Goal: Information Seeking & Learning: Compare options

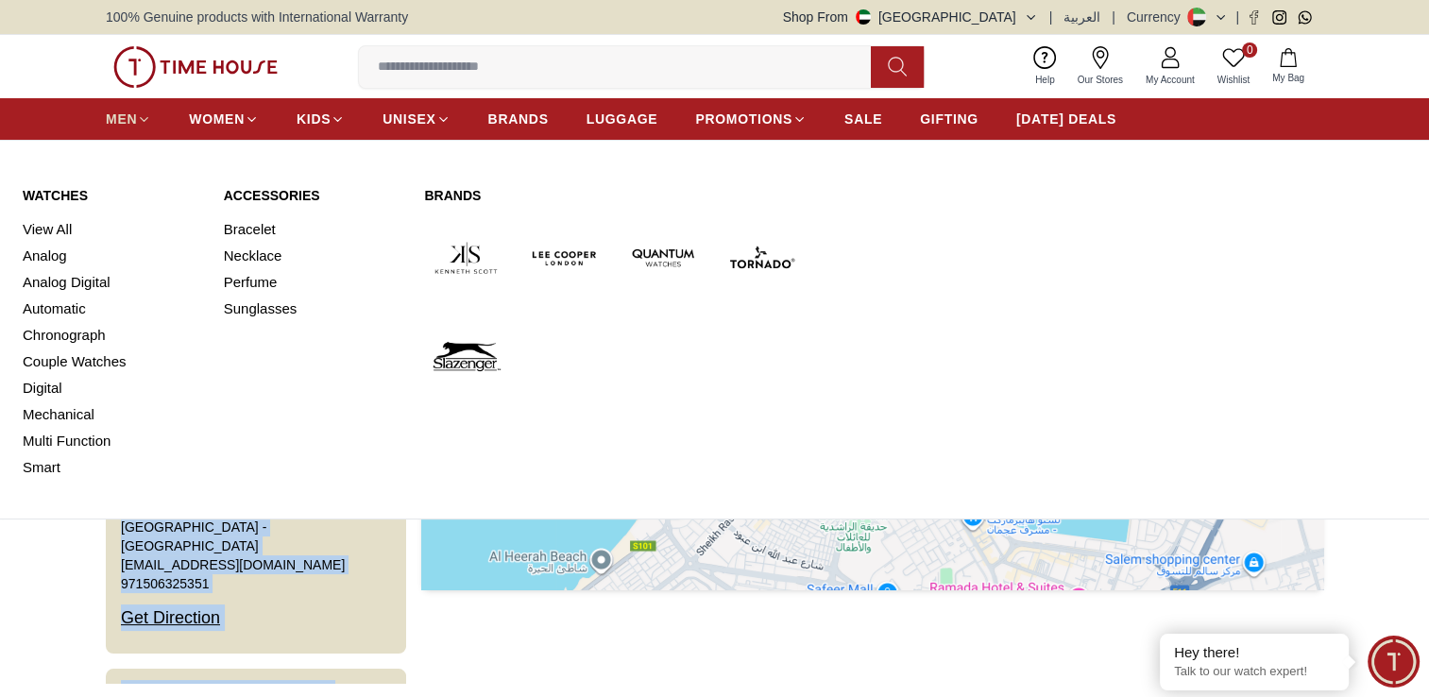
click at [121, 117] on span "MEN" at bounding box center [121, 119] width 31 height 19
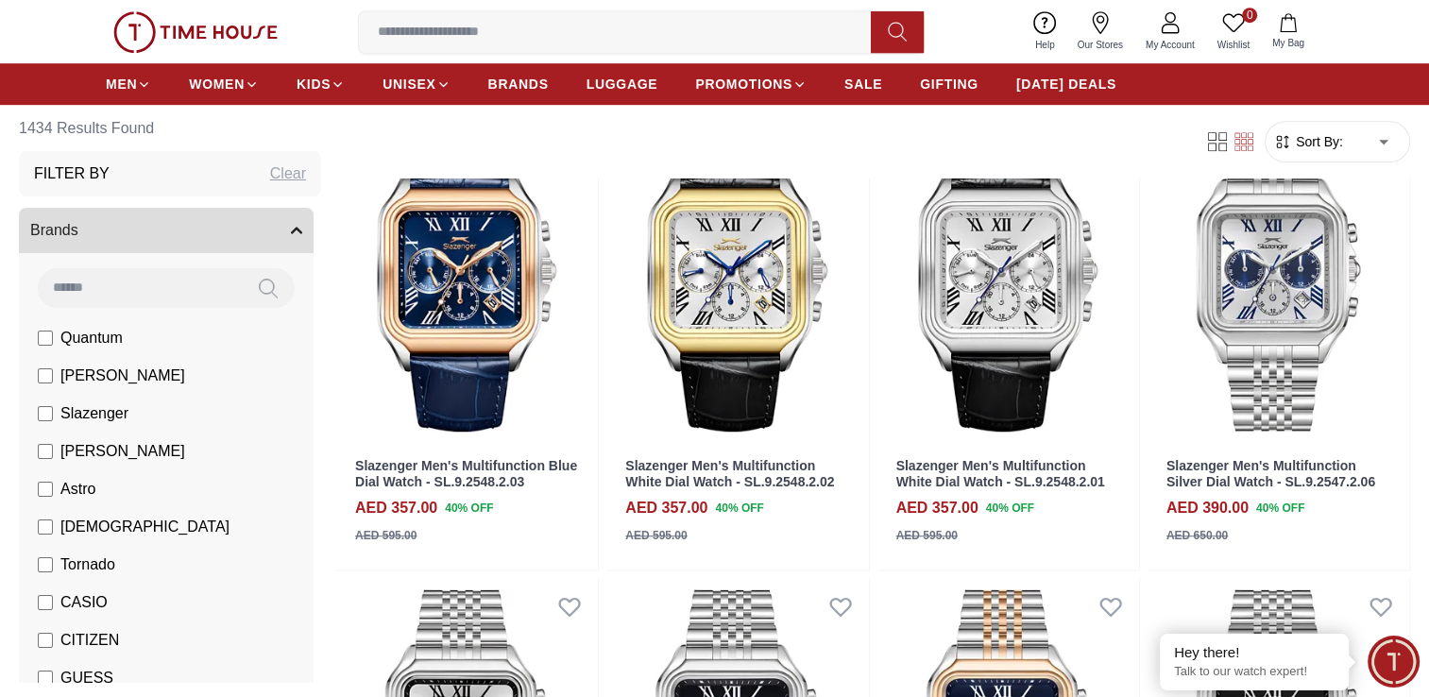
scroll to position [1598, 0]
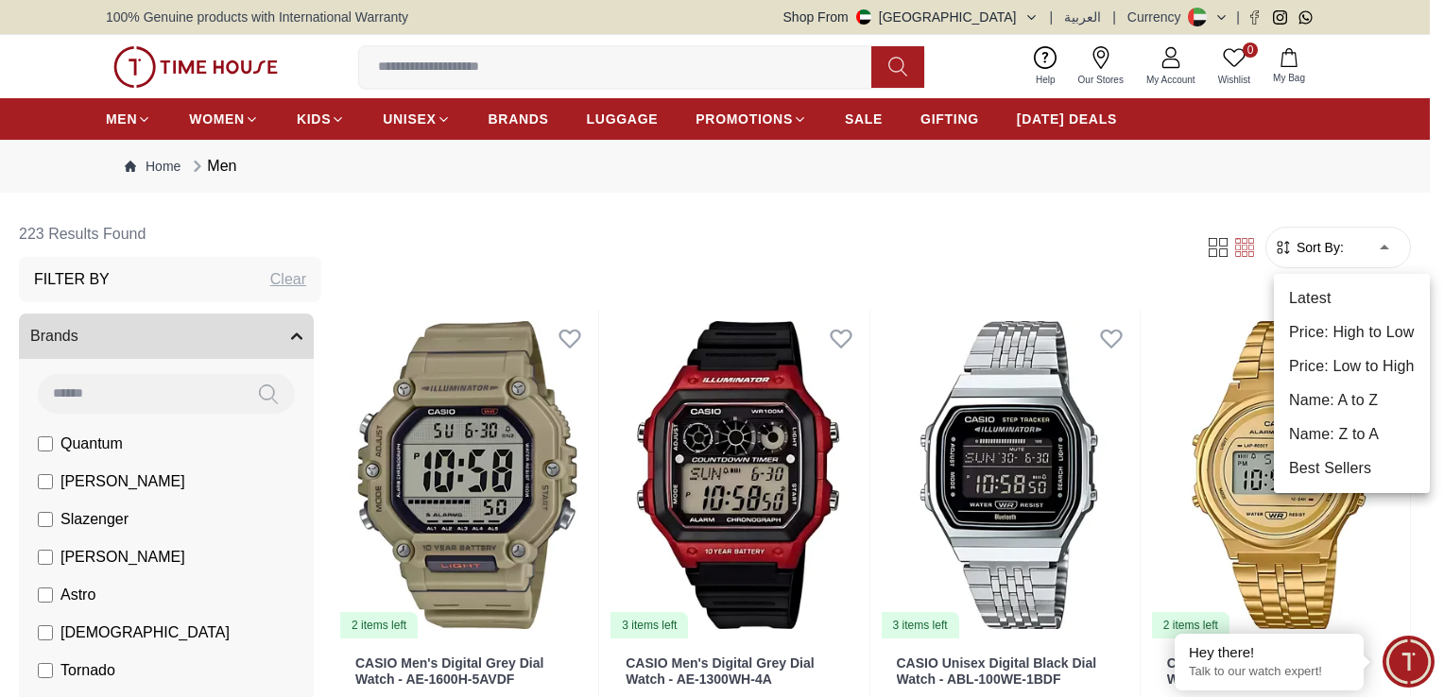
click at [1327, 372] on li "Price: Low to High" at bounding box center [1352, 367] width 156 height 34
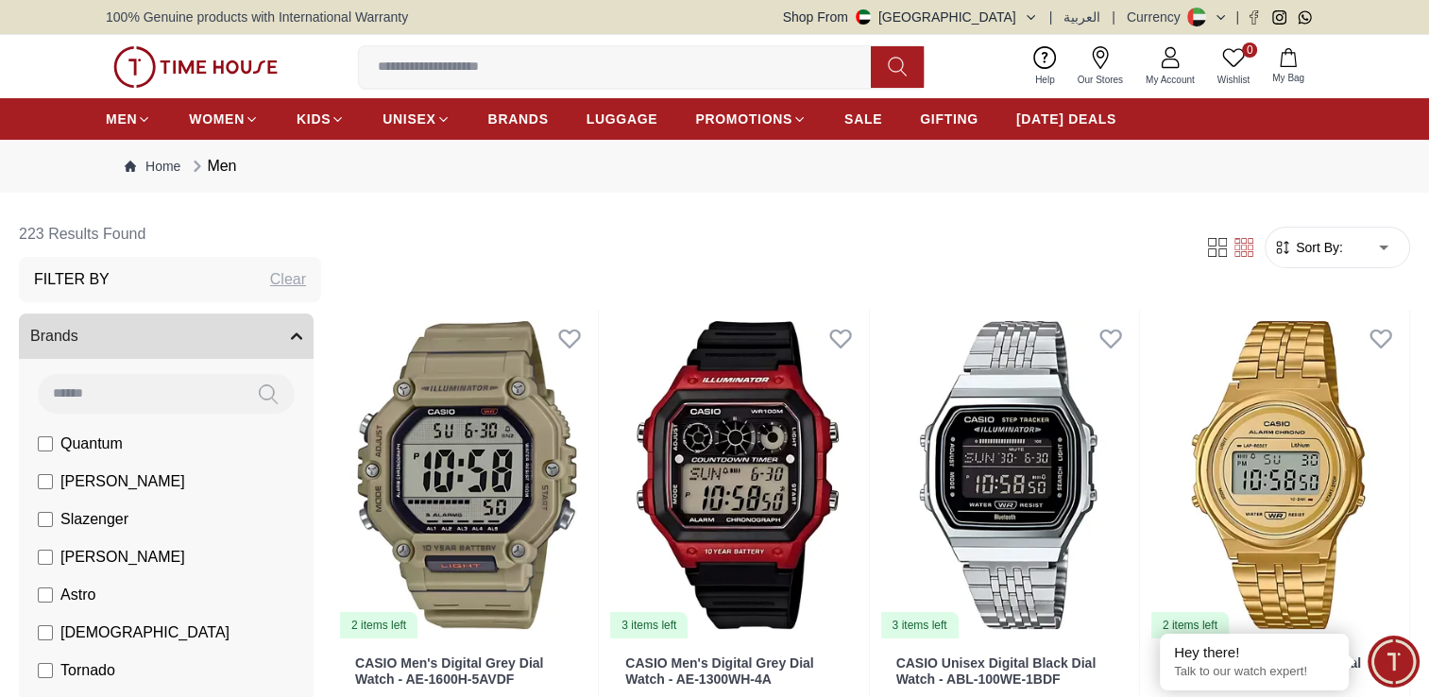
type input "*"
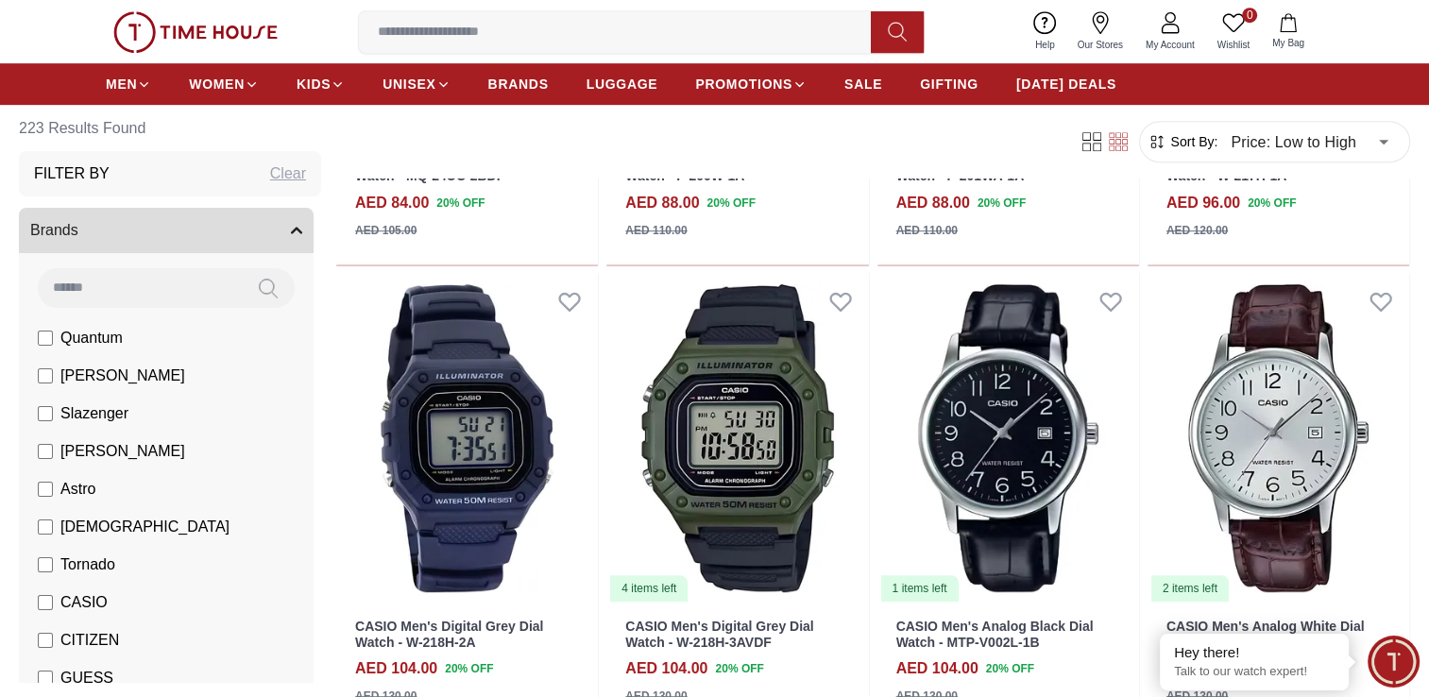
scroll to position [973, 0]
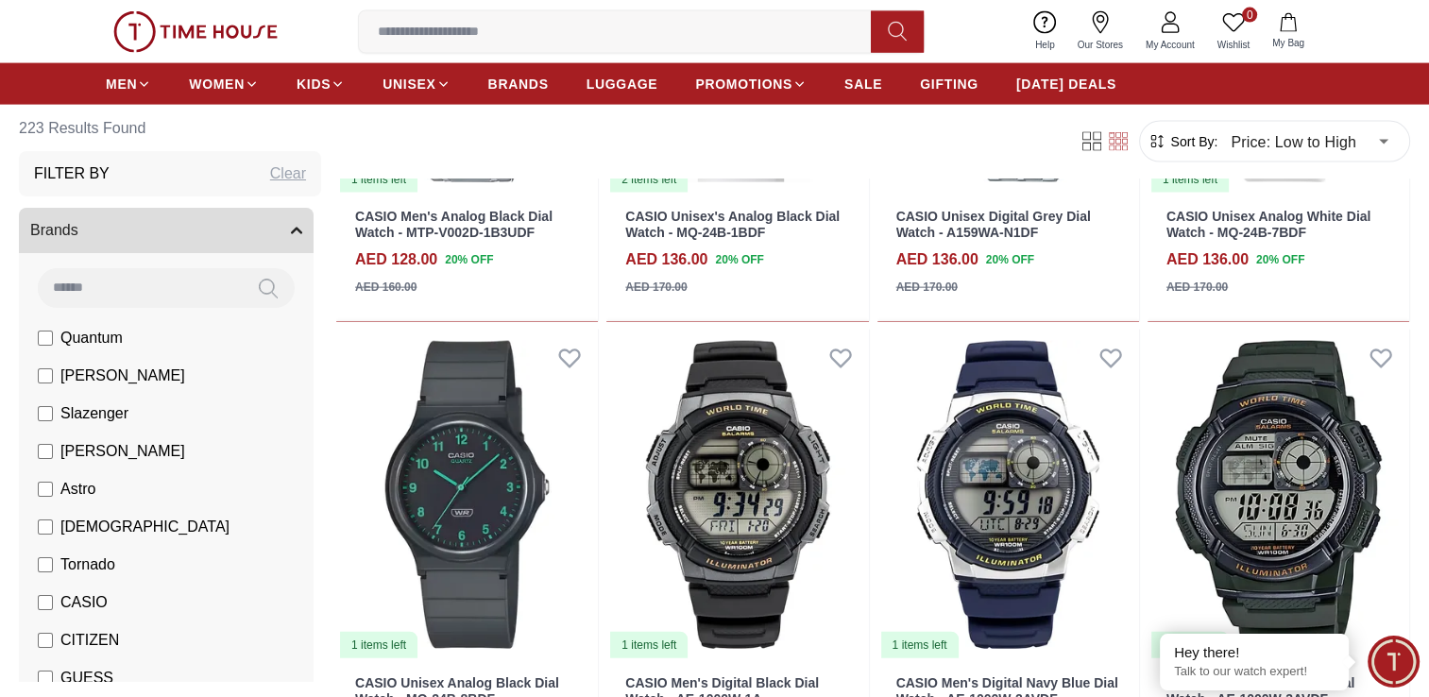
scroll to position [4188, 0]
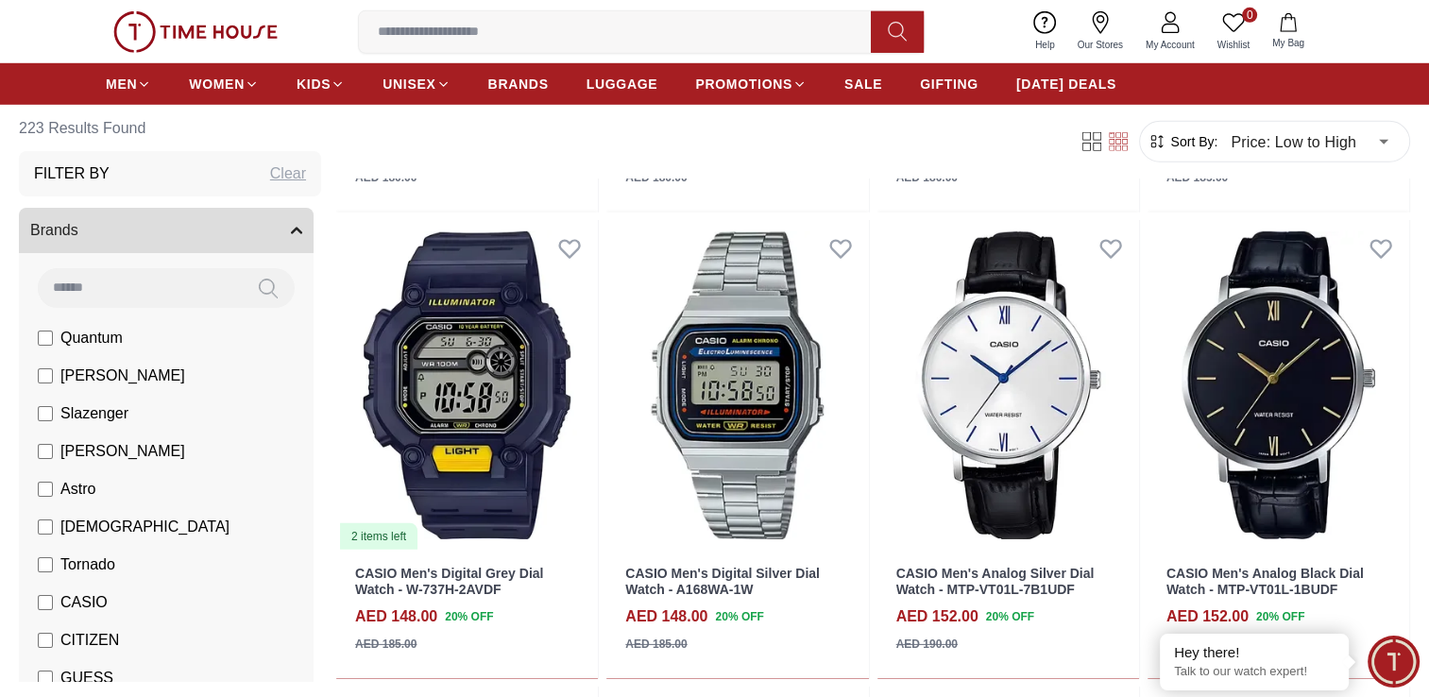
scroll to position [5693, 0]
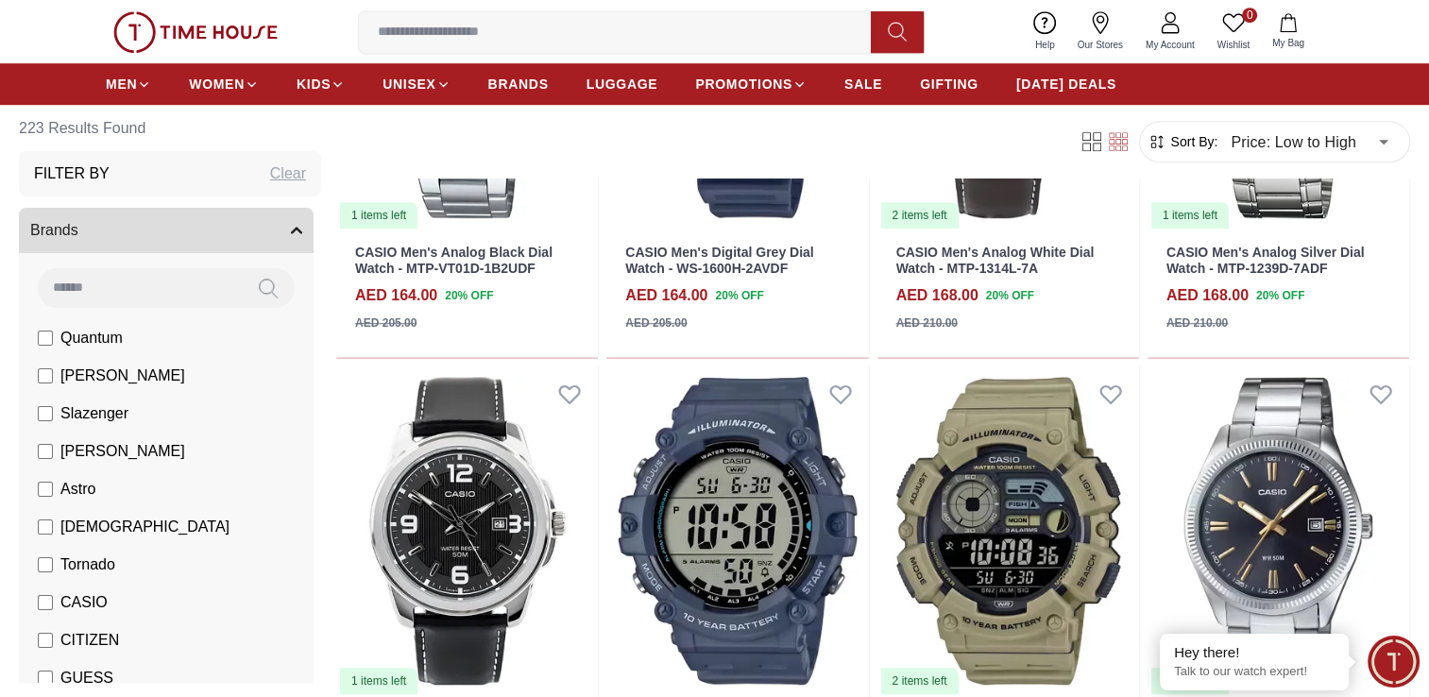
scroll to position [8359, 0]
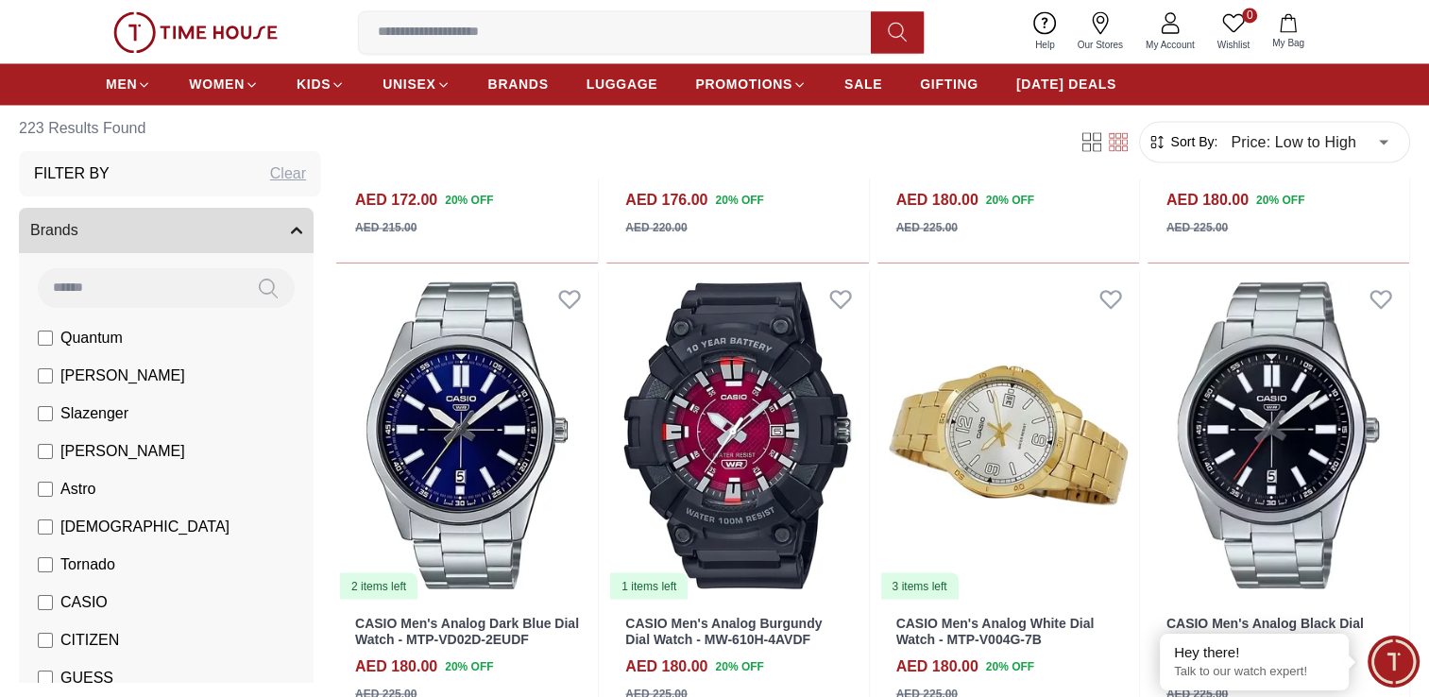
scroll to position [10443, 0]
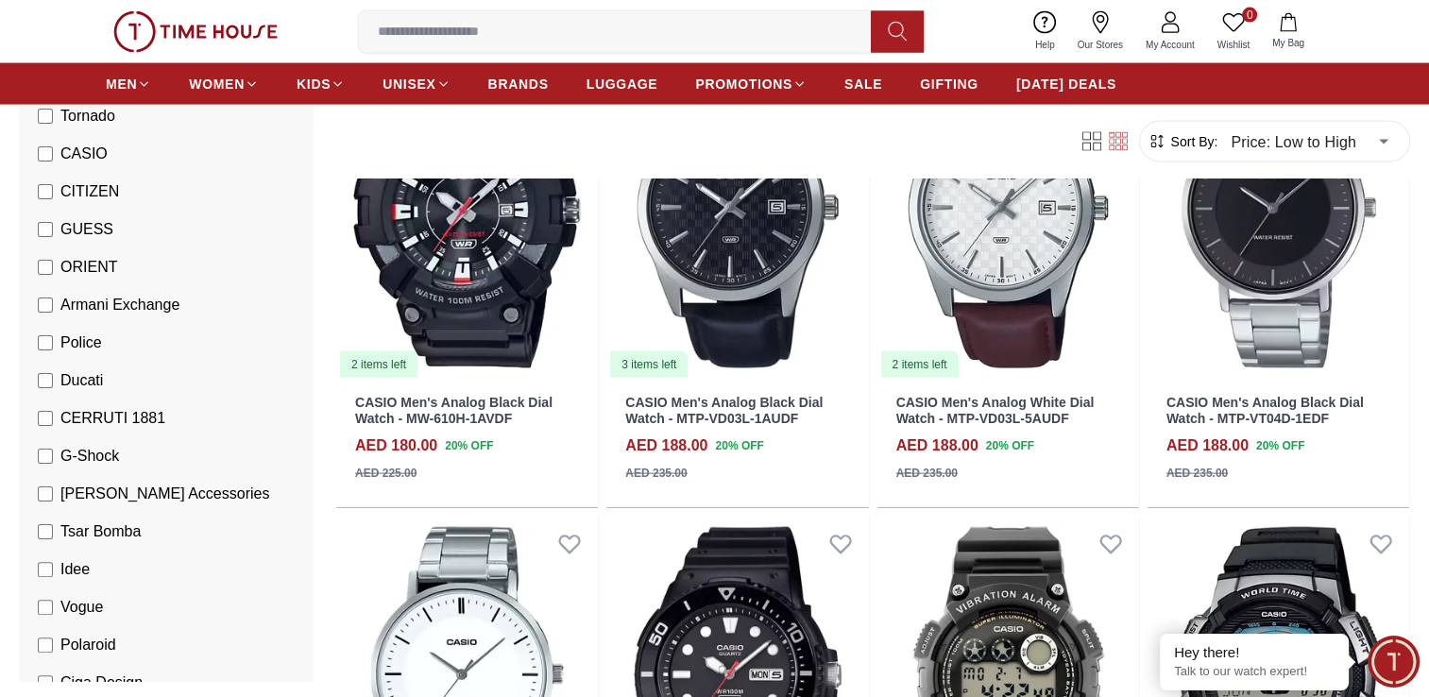
scroll to position [444, 0]
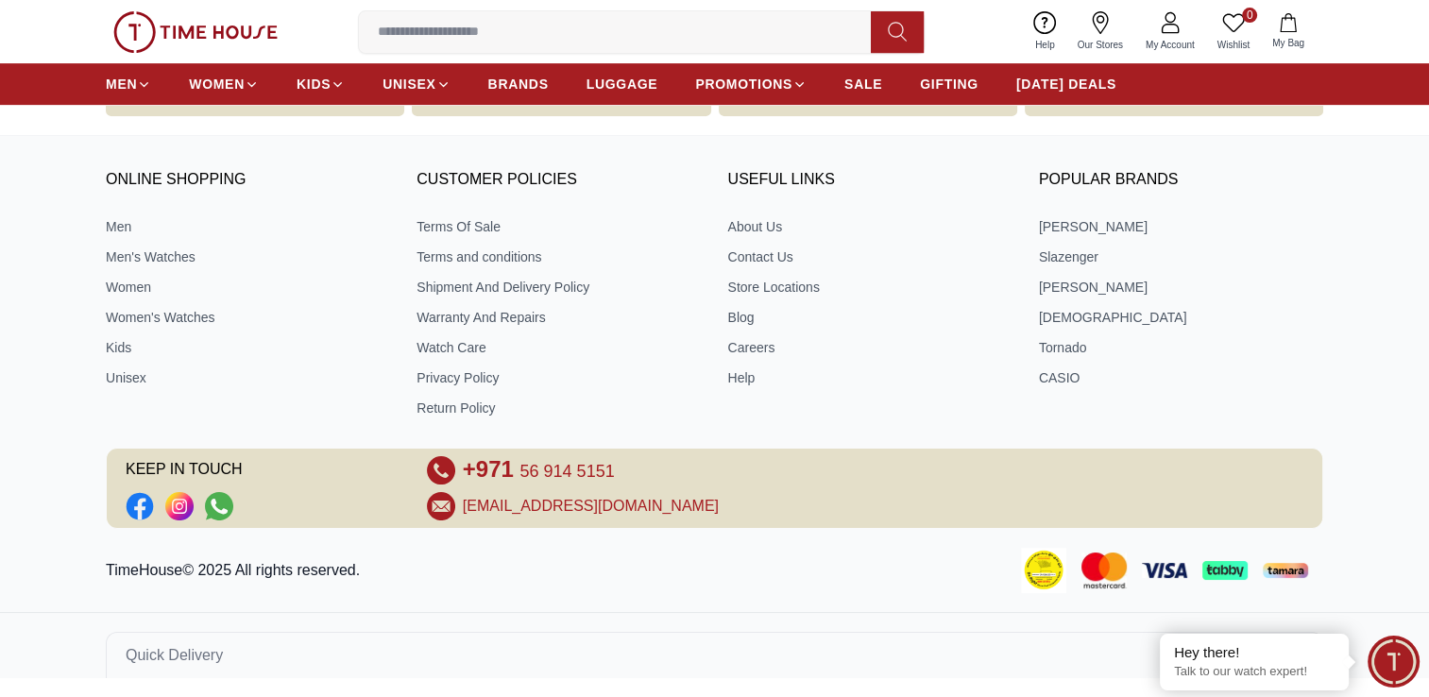
scroll to position [812, 0]
click at [48, 156] on div "ONLINE SHOPPING Men Men's Watches Women Women's Watches Kids Unisex CUSTOMER PO…" at bounding box center [714, 343] width 1429 height 374
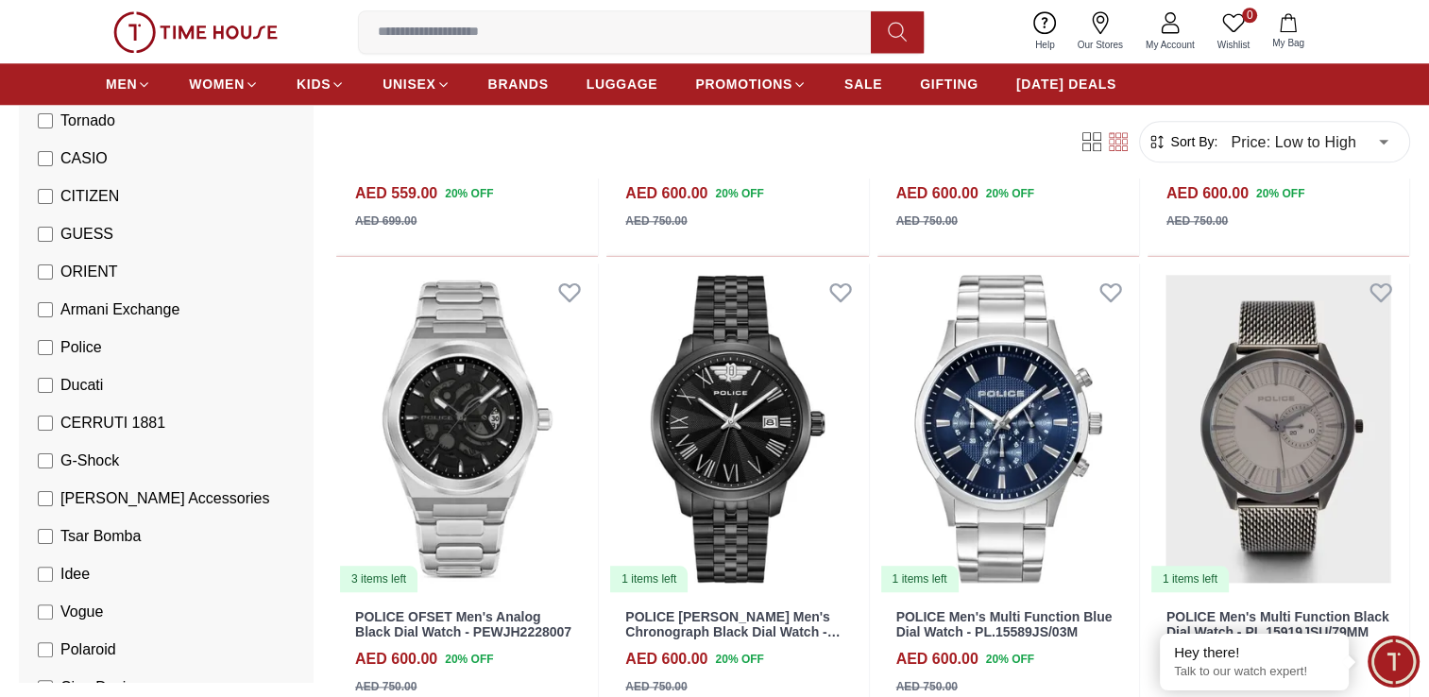
scroll to position [1485, 0]
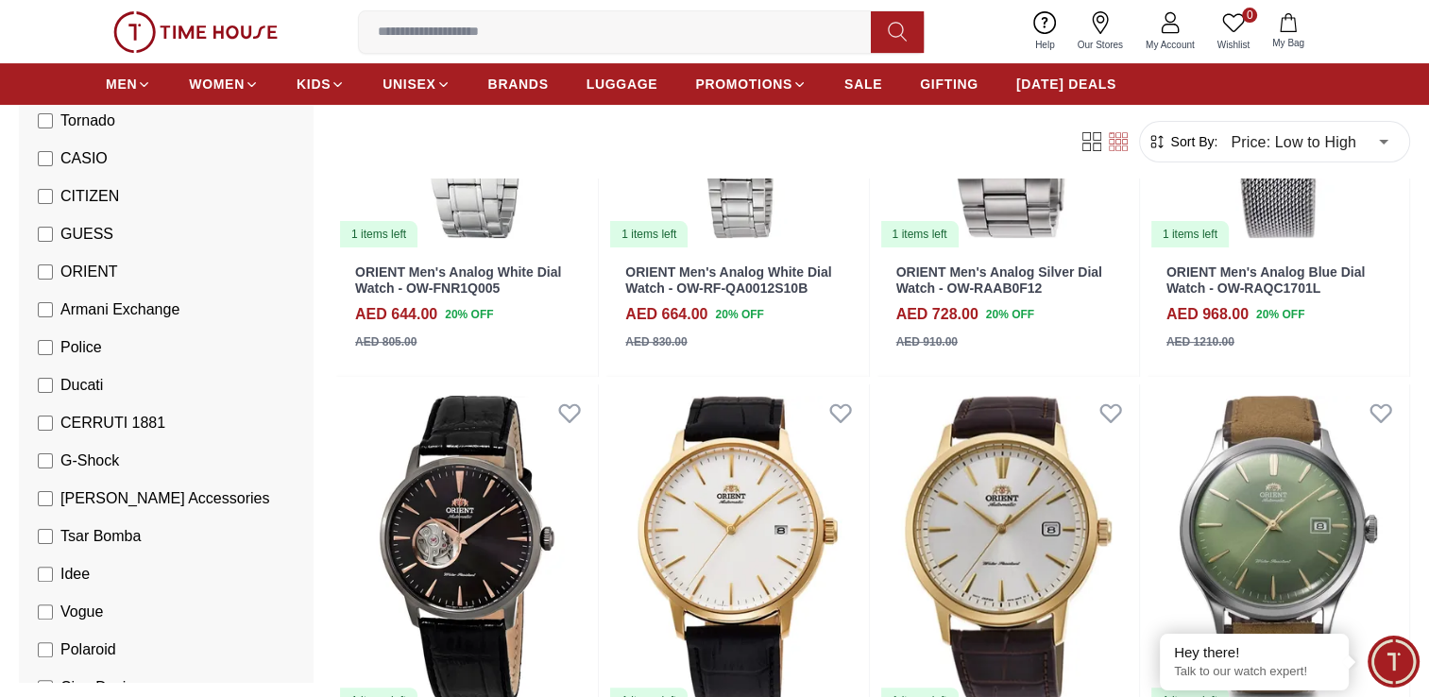
scroll to position [128, 0]
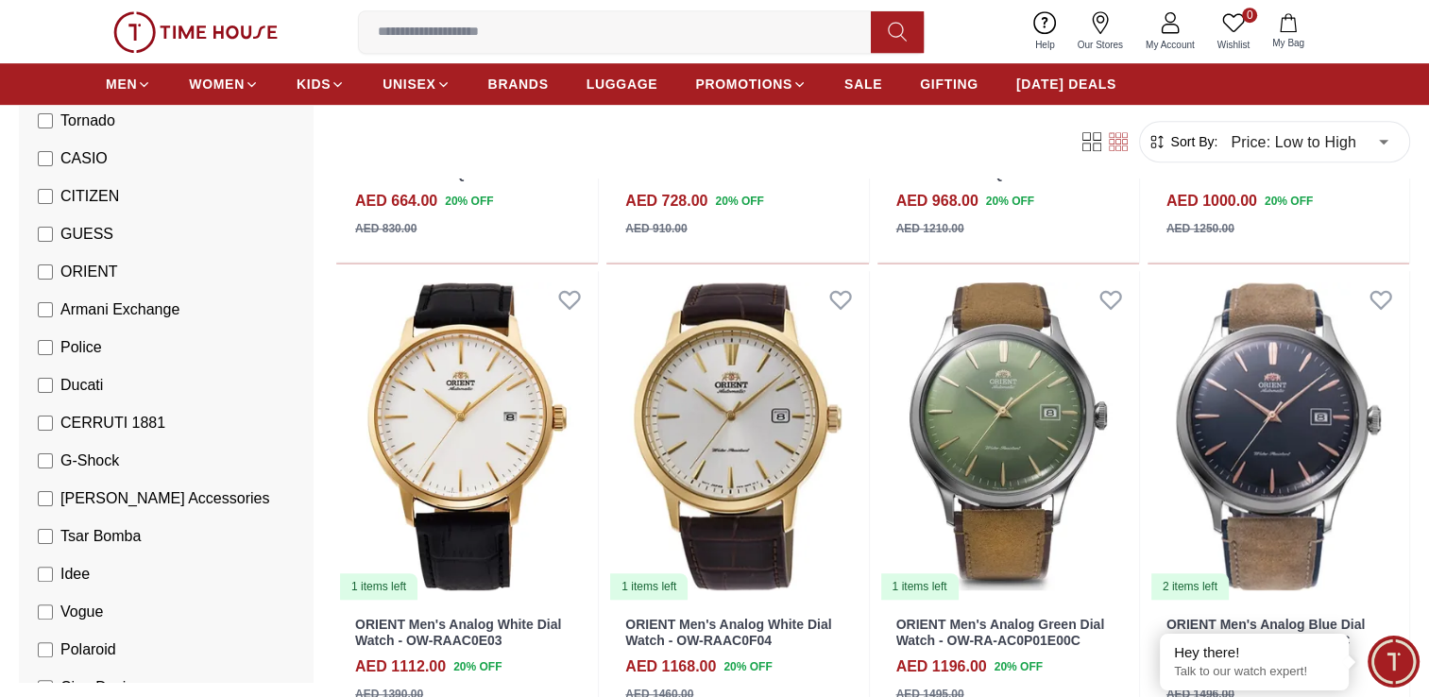
scroll to position [986, 0]
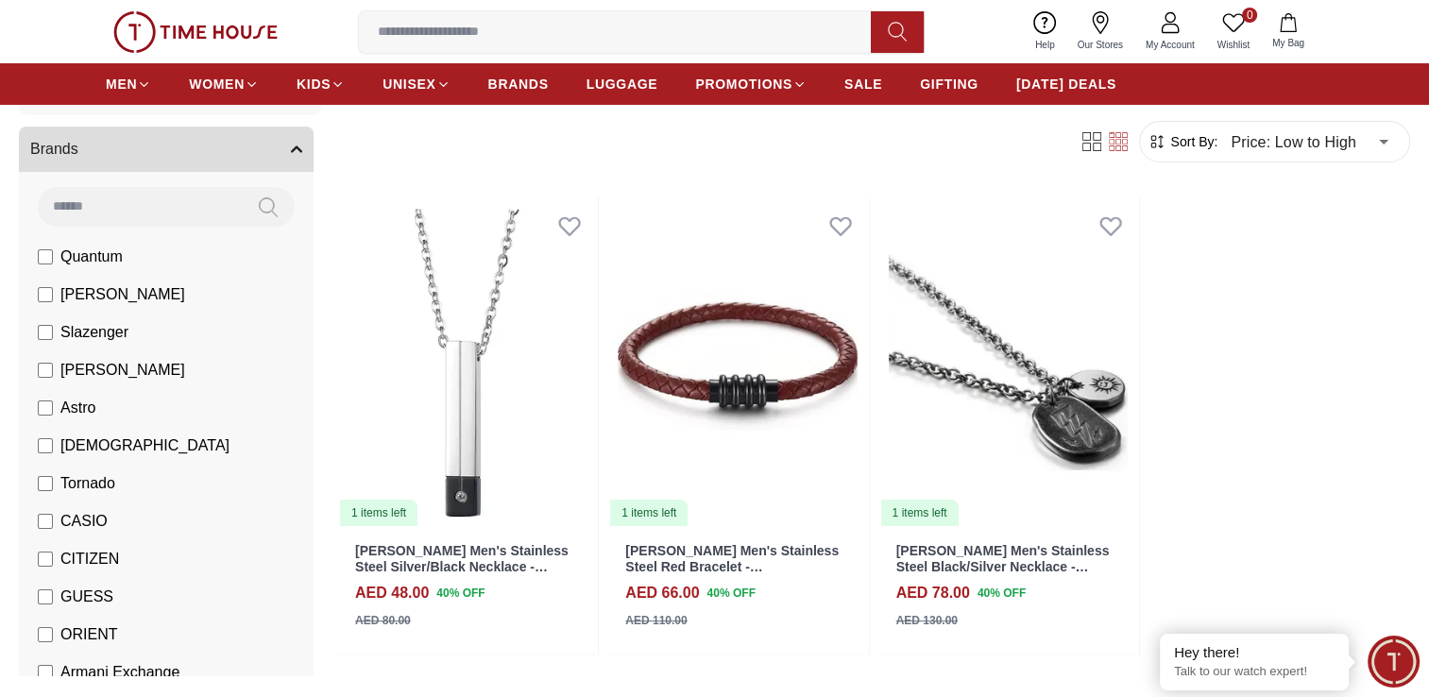
scroll to position [82, 0]
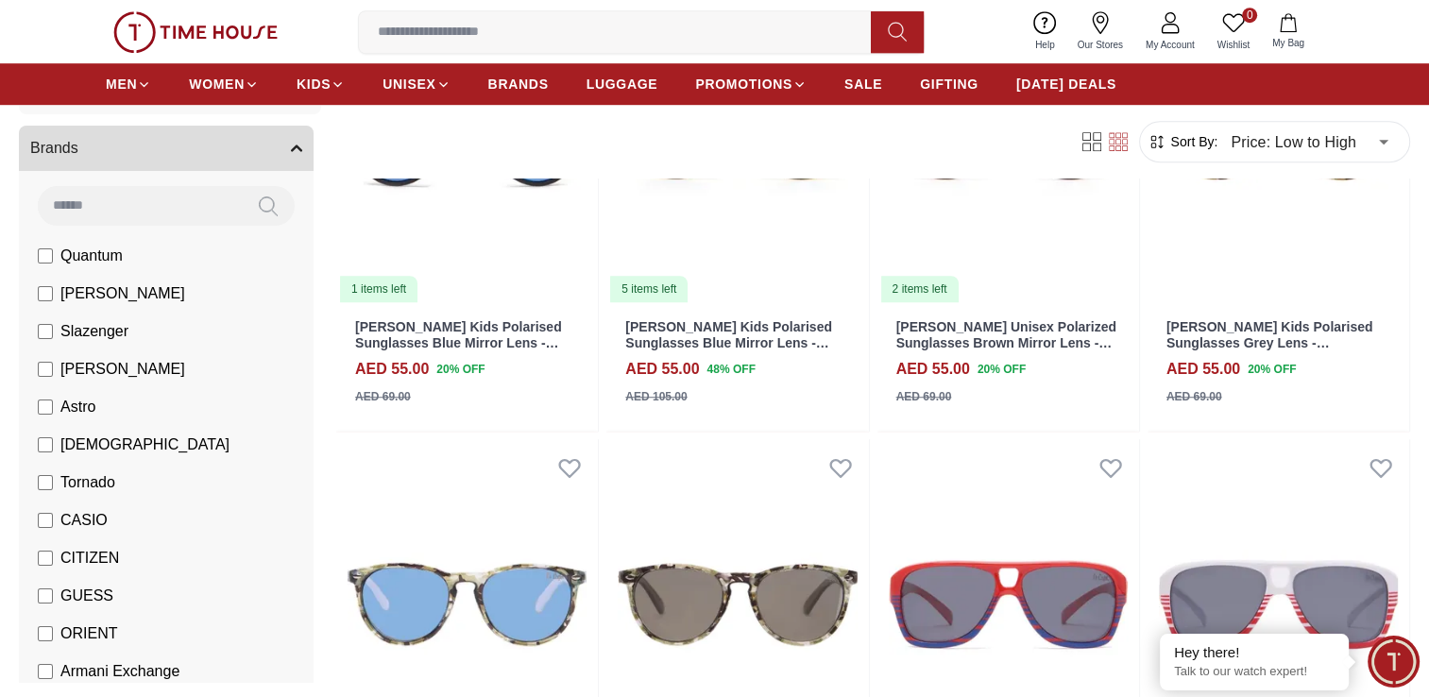
scroll to position [1256, 0]
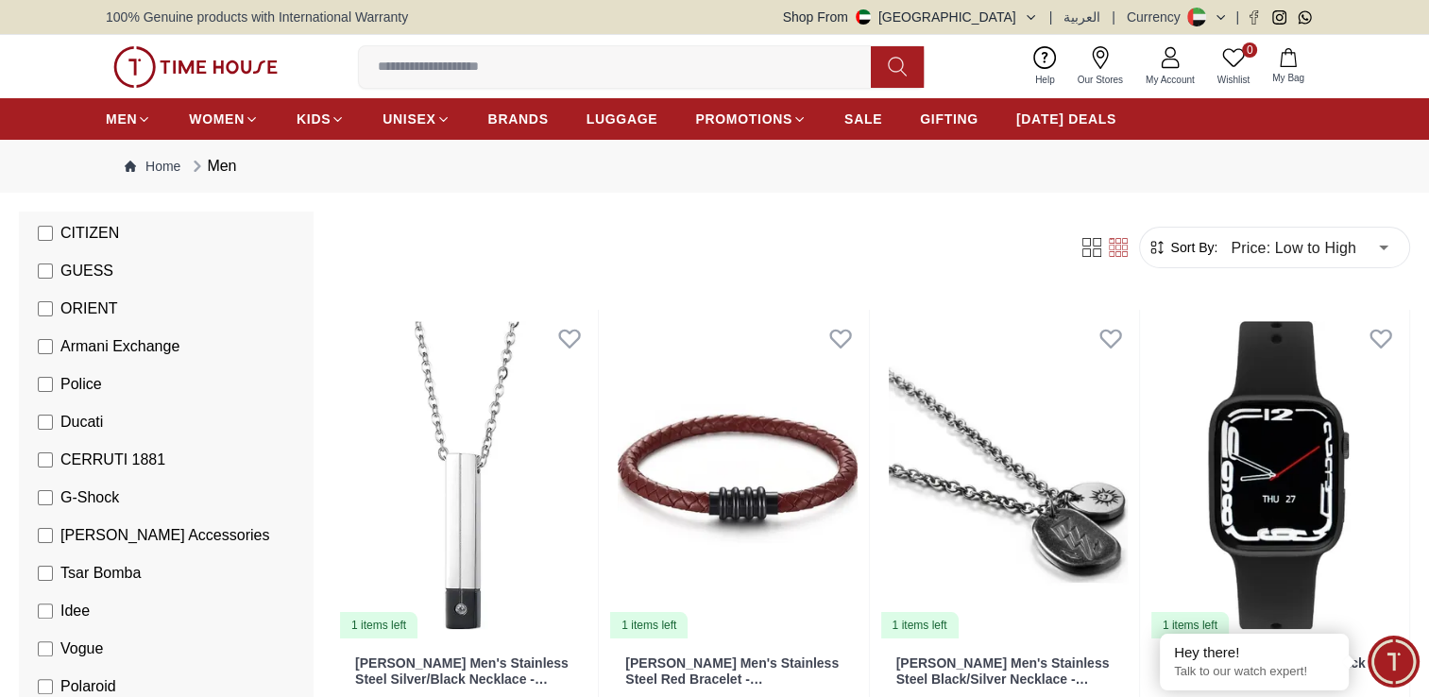
scroll to position [518, 0]
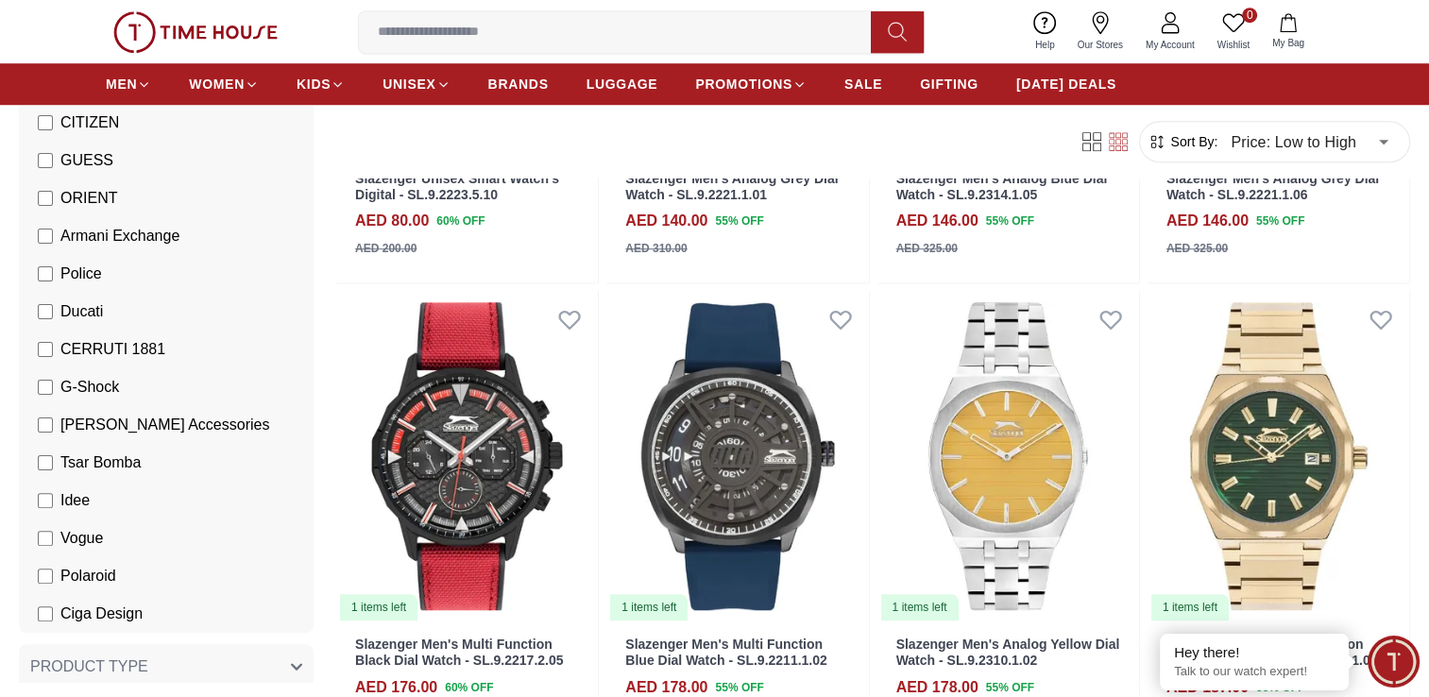
scroll to position [1493, 0]
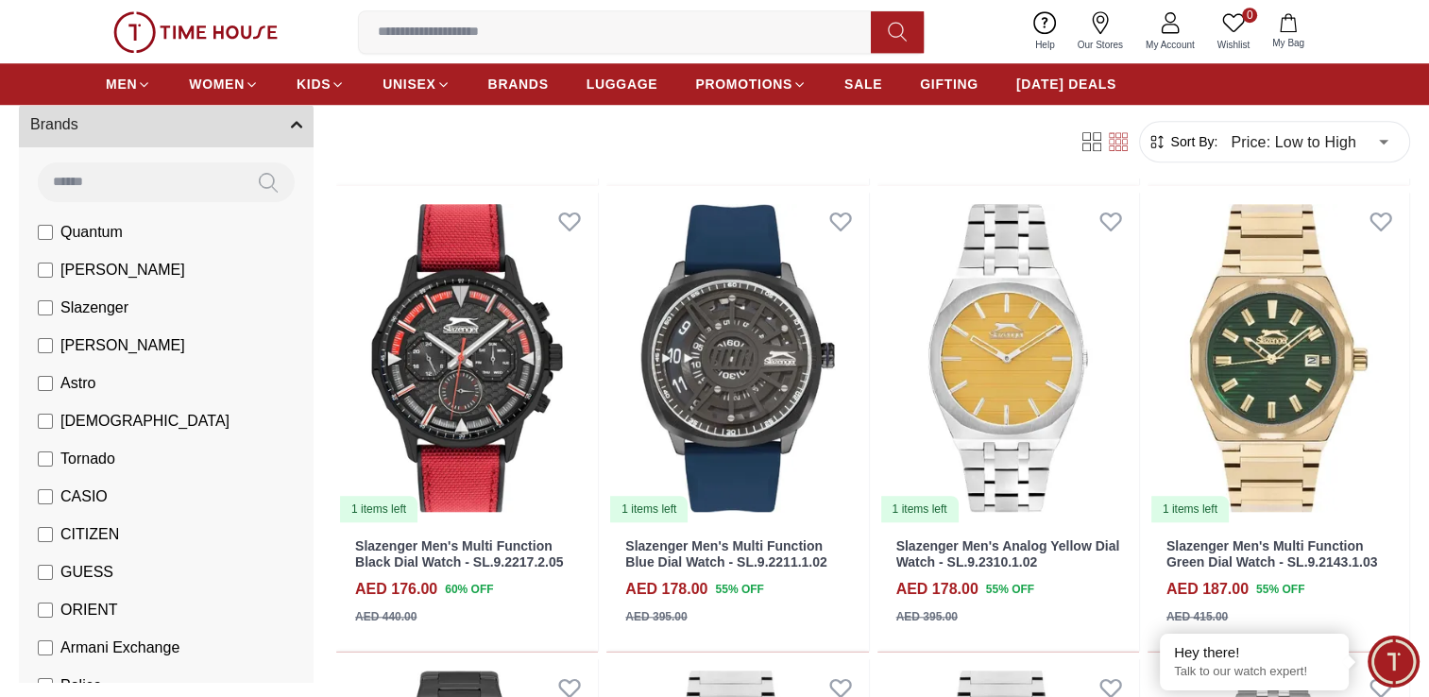
scroll to position [113, 0]
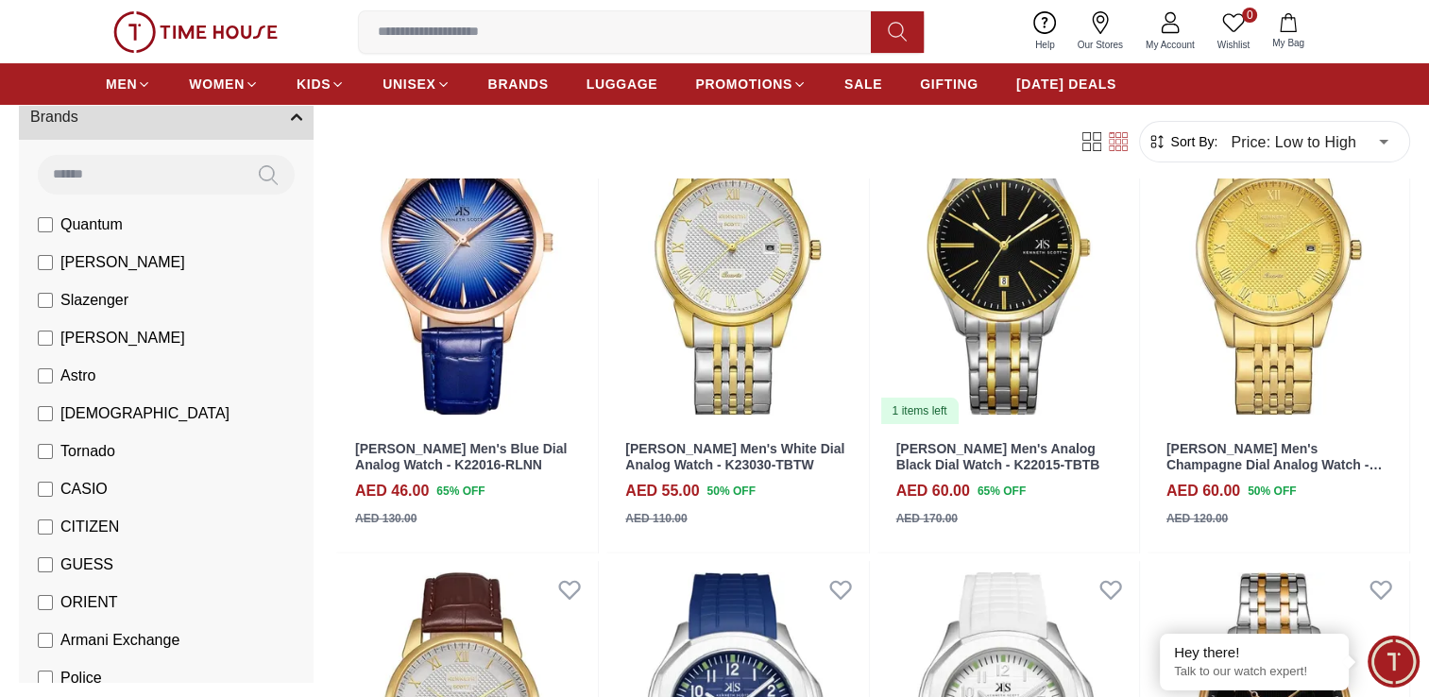
scroll to position [226, 0]
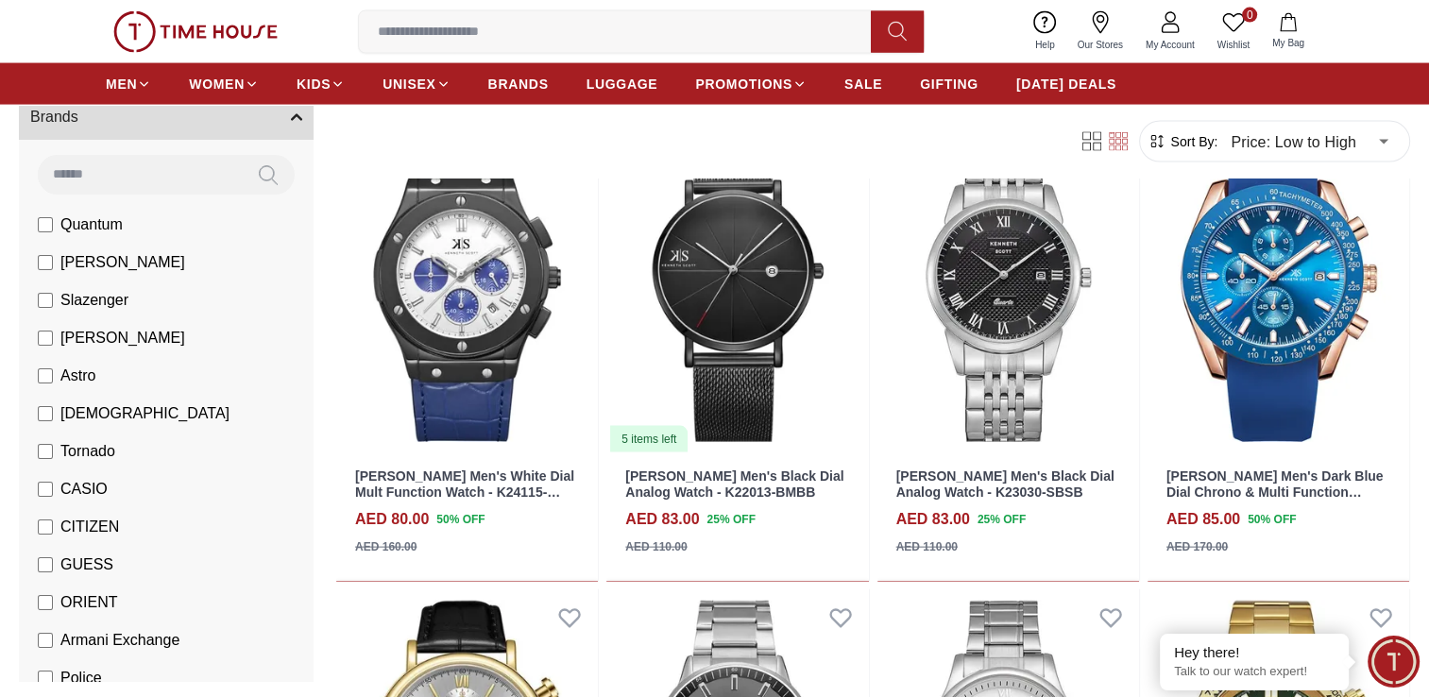
scroll to position [4240, 0]
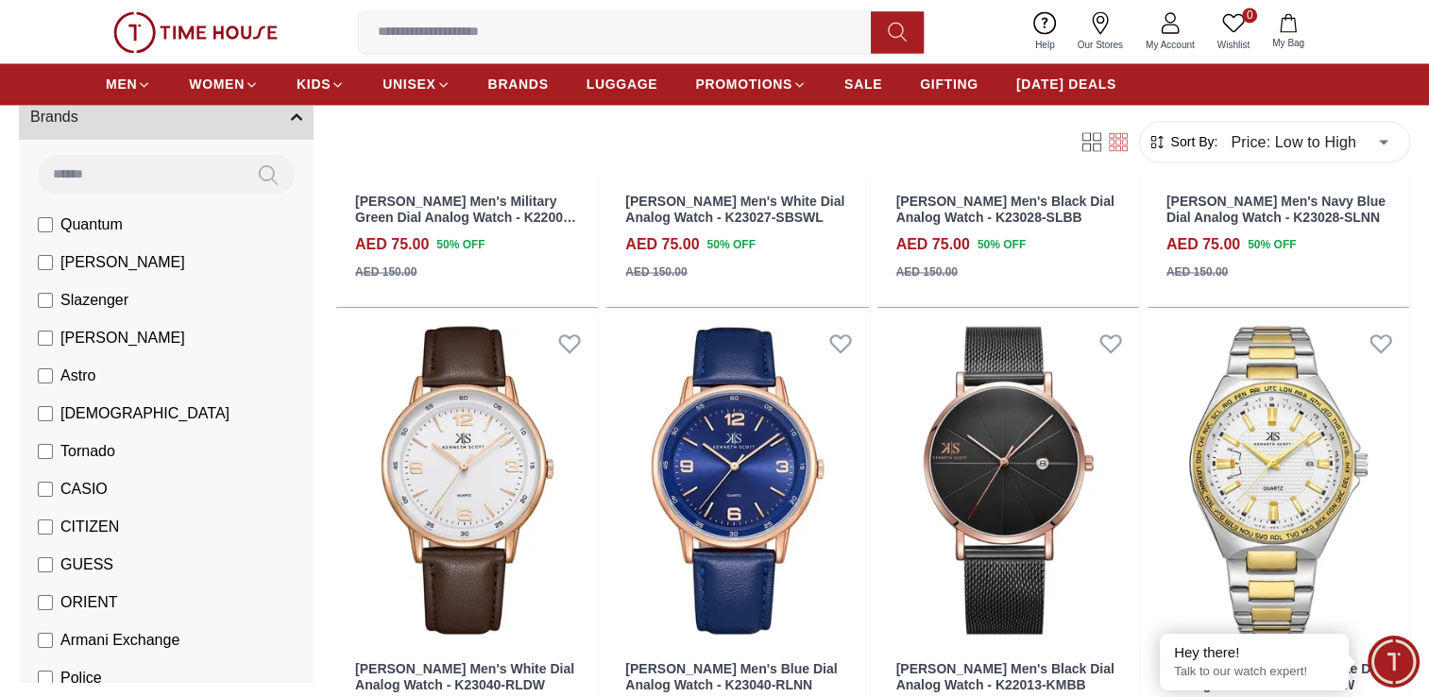
scroll to position [4240, 0]
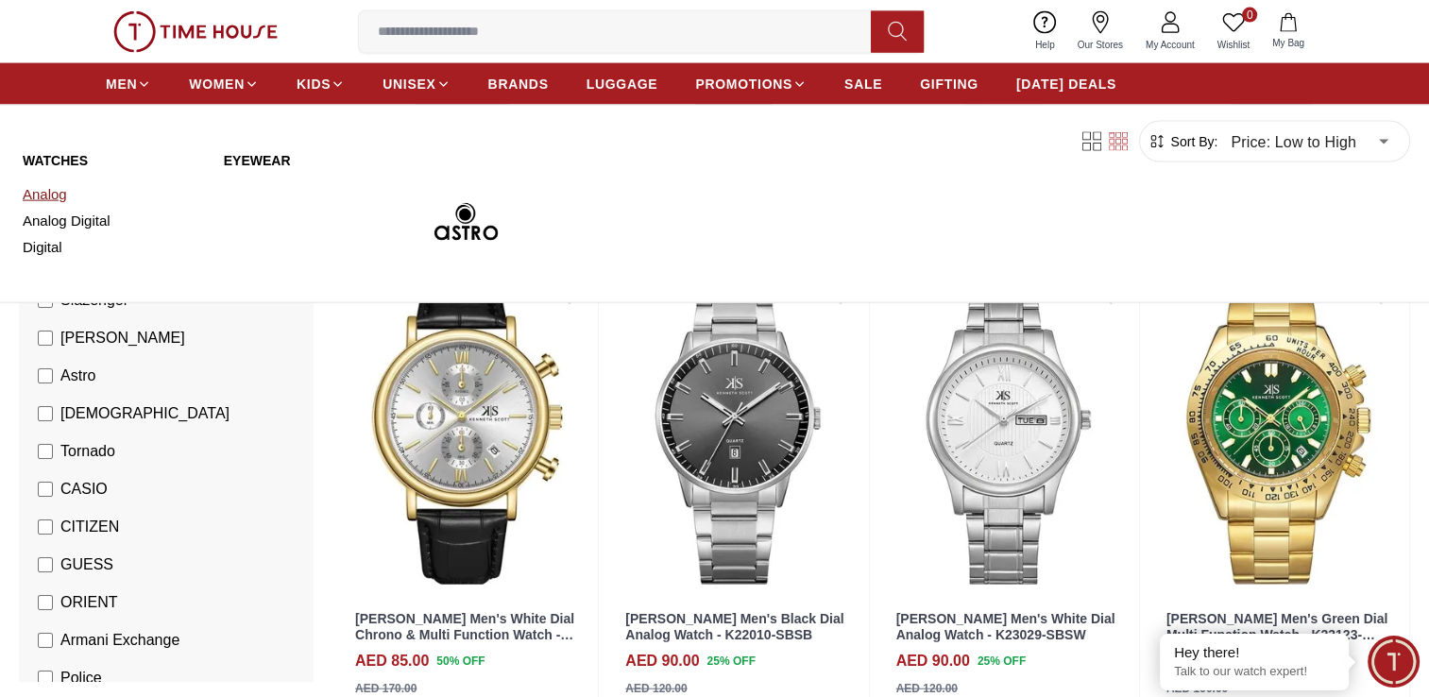
click at [60, 195] on link "Analog" at bounding box center [112, 194] width 179 height 26
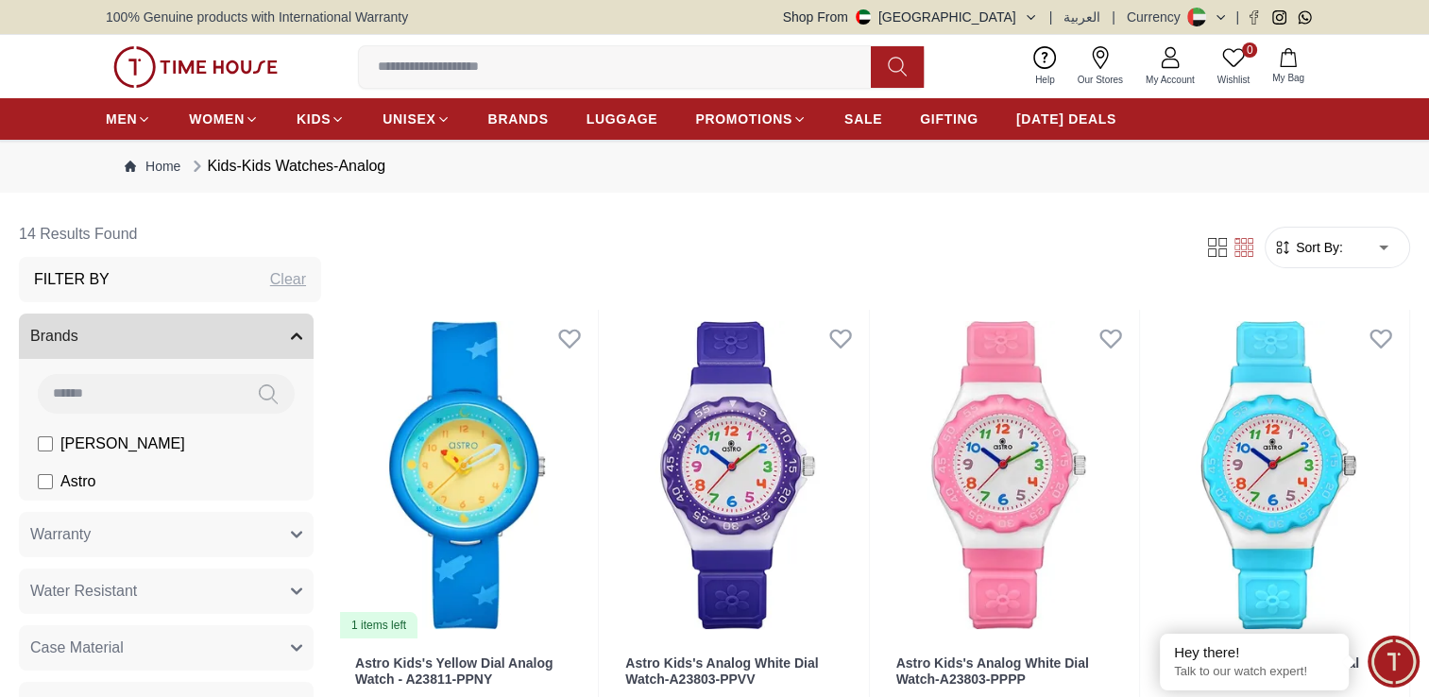
click at [548, 126] on ul "MEN WOMEN KIDS UNISEX BRANDS LUGGAGE PROMOTIONS SALE GIFTING [DATE] DEALS" at bounding box center [611, 119] width 1011 height 34
